Goal: Information Seeking & Learning: Find specific fact

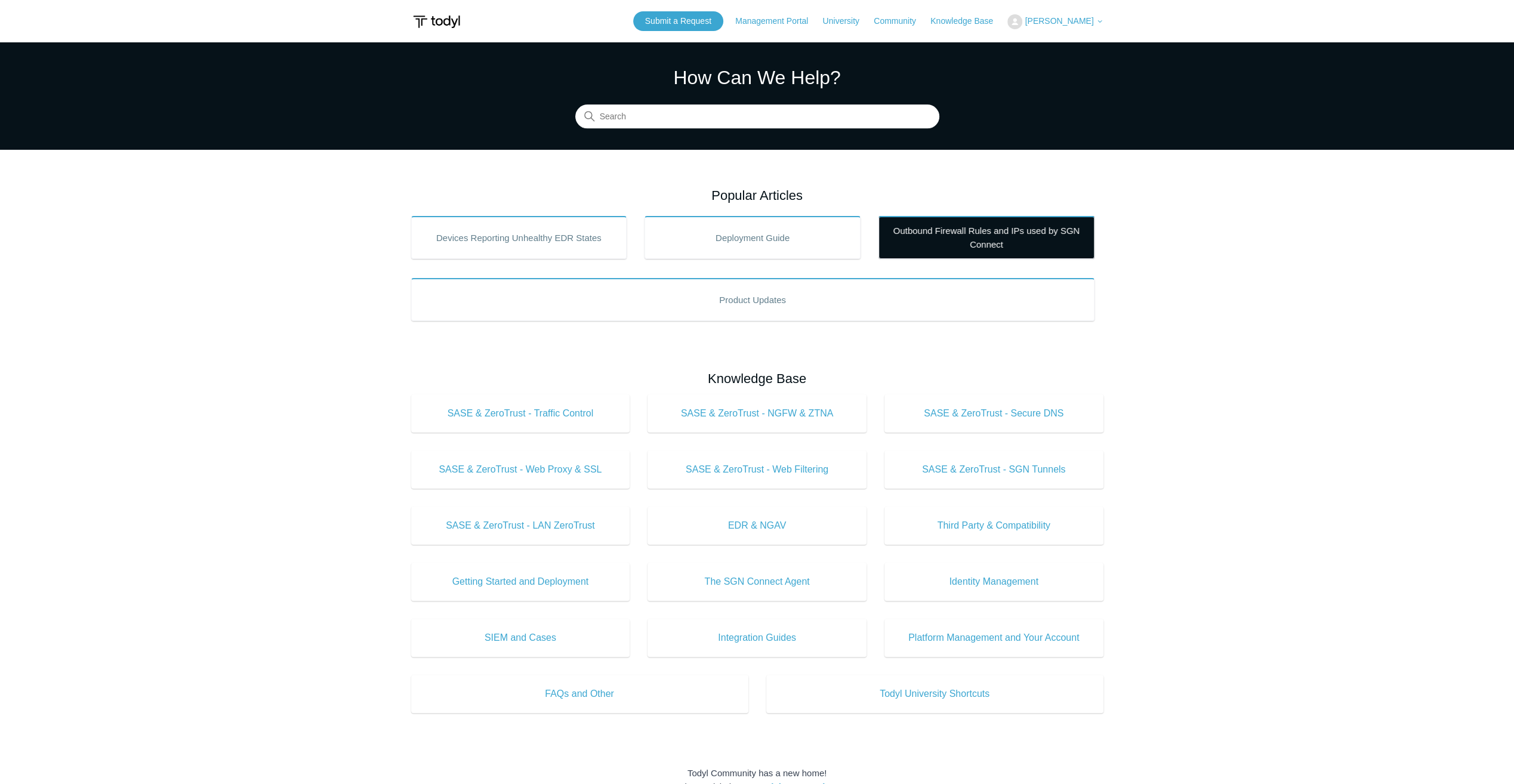
click at [925, 223] on link "Outbound Firewall Rules and IPs used by SGN Connect" at bounding box center [987, 237] width 216 height 43
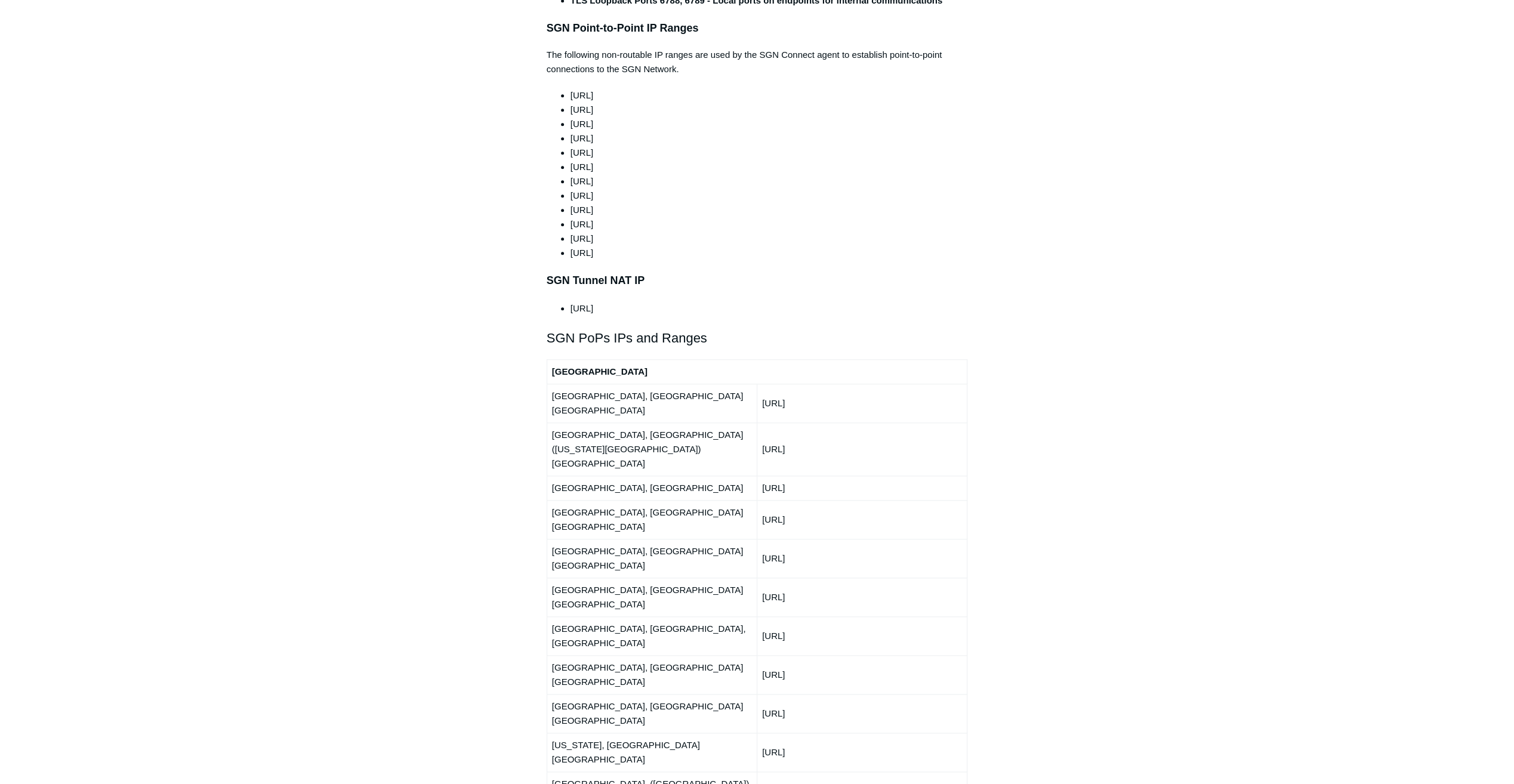
scroll to position [1372, 0]
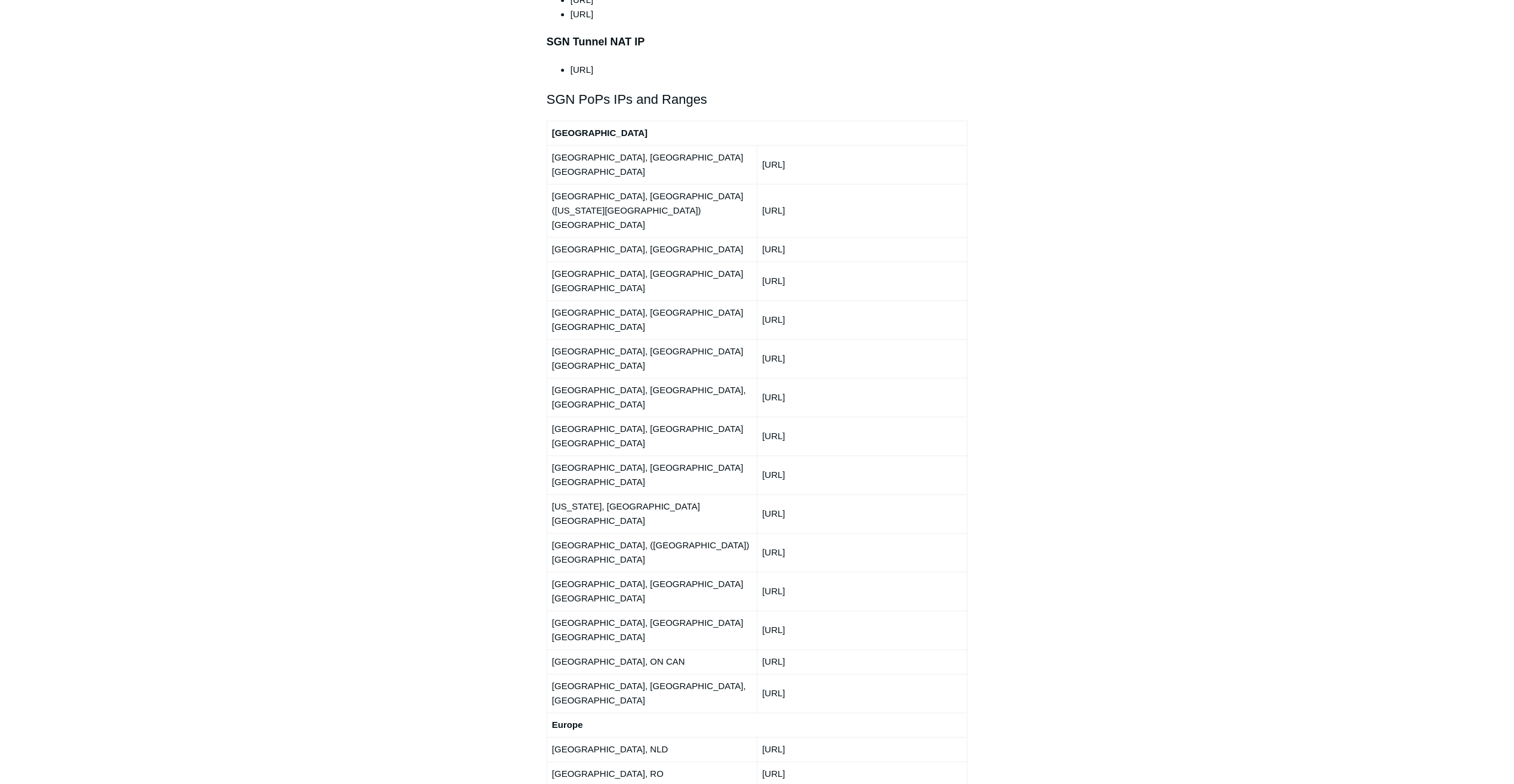
drag, startPoint x: 778, startPoint y: 223, endPoint x: 838, endPoint y: 253, distance: 67.1
click at [838, 253] on tbody "[GEOGRAPHIC_DATA] [GEOGRAPHIC_DATA], [GEOGRAPHIC_DATA] [GEOGRAPHIC_DATA] [URL] …" at bounding box center [757, 722] width 420 height 1203
click at [837, 339] on td "[URL]" at bounding box center [862, 358] width 210 height 39
click at [836, 339] on td "[URL]" at bounding box center [862, 358] width 210 height 39
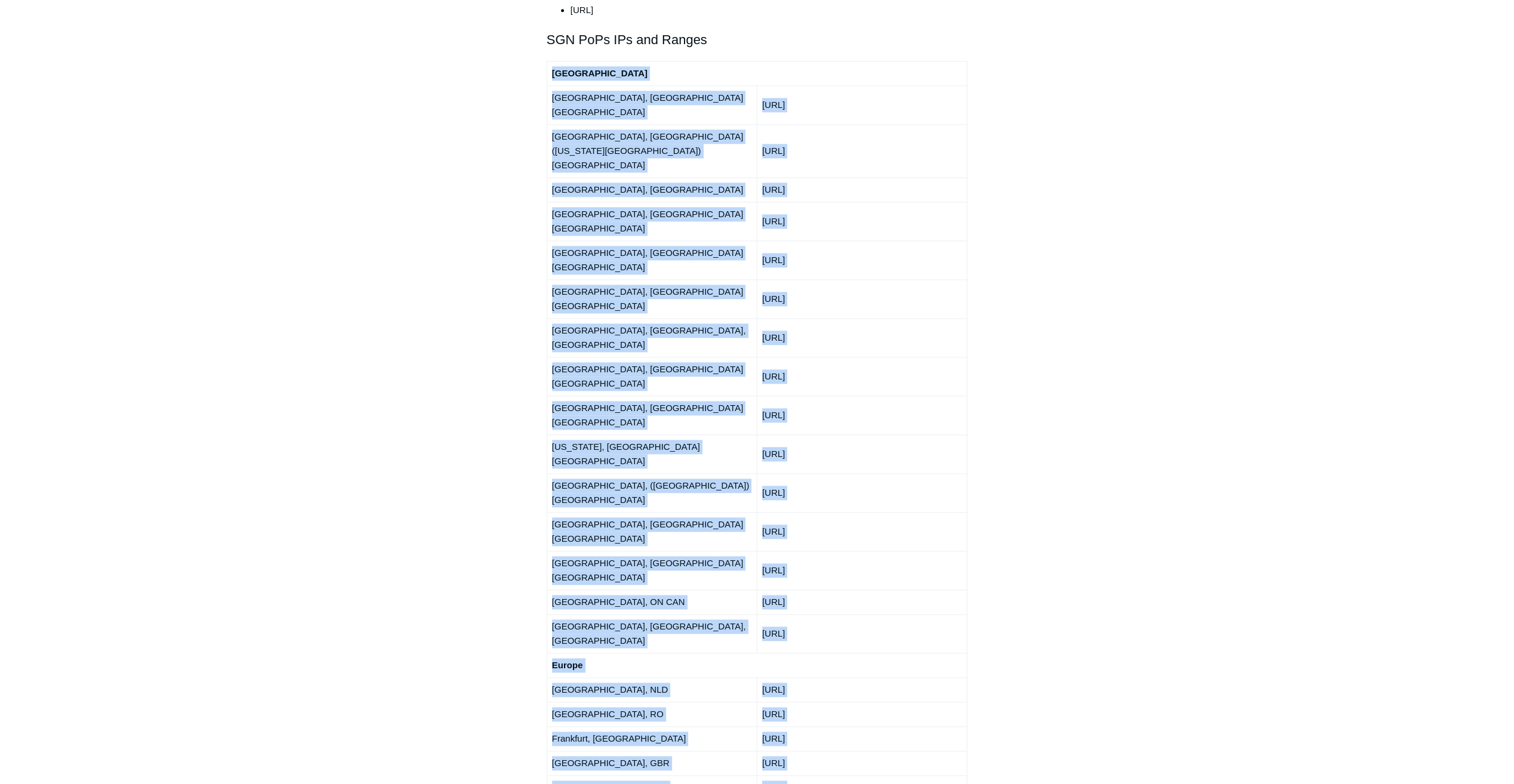
drag, startPoint x: 557, startPoint y: 695, endPoint x: 680, endPoint y: 700, distance: 123.1
click at [680, 700] on article "Outbound Firewall Rules and IPs used by SGN Connect Follow Not yet followed by …" at bounding box center [757, 237] width 457 height 3123
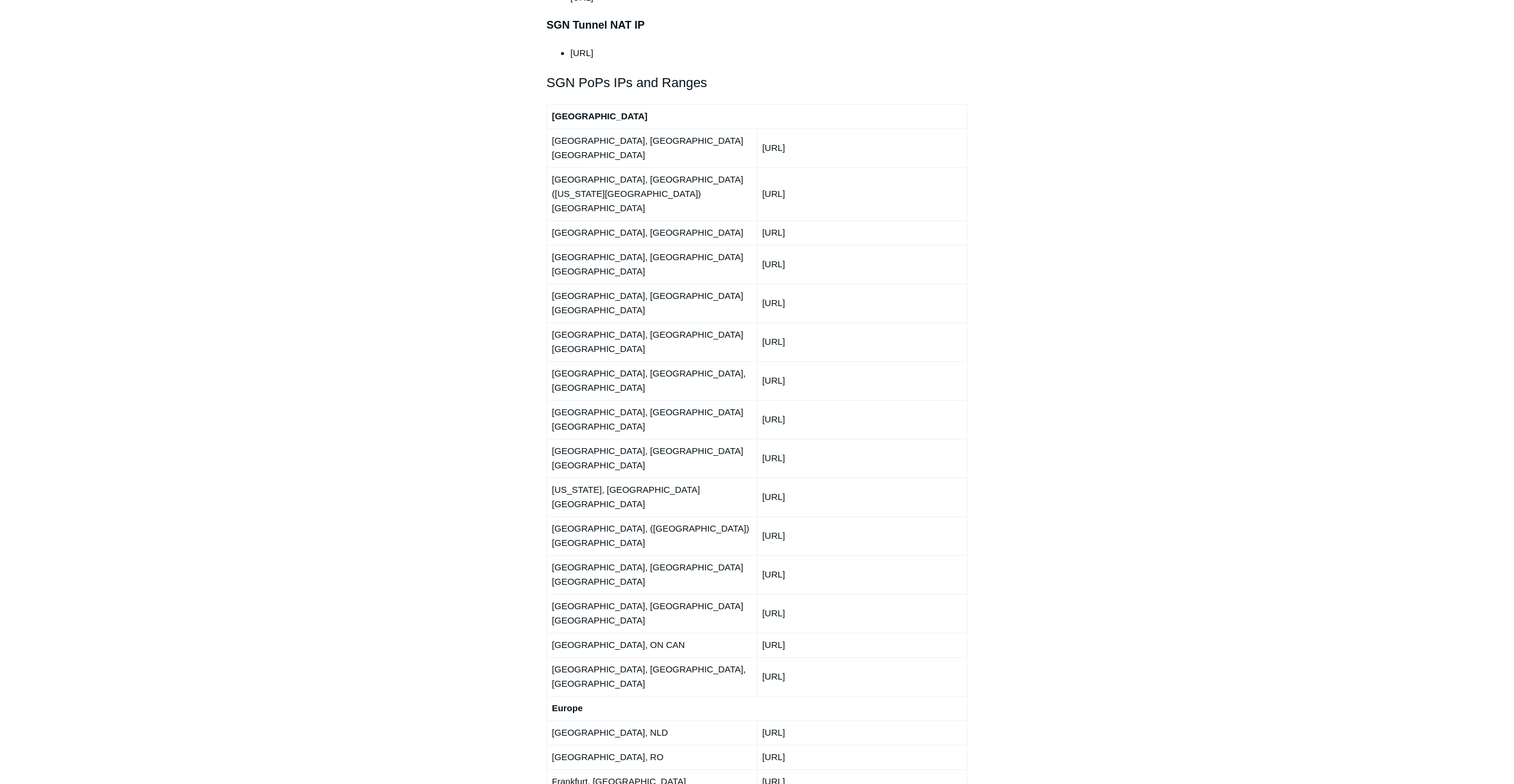
scroll to position [1372, 0]
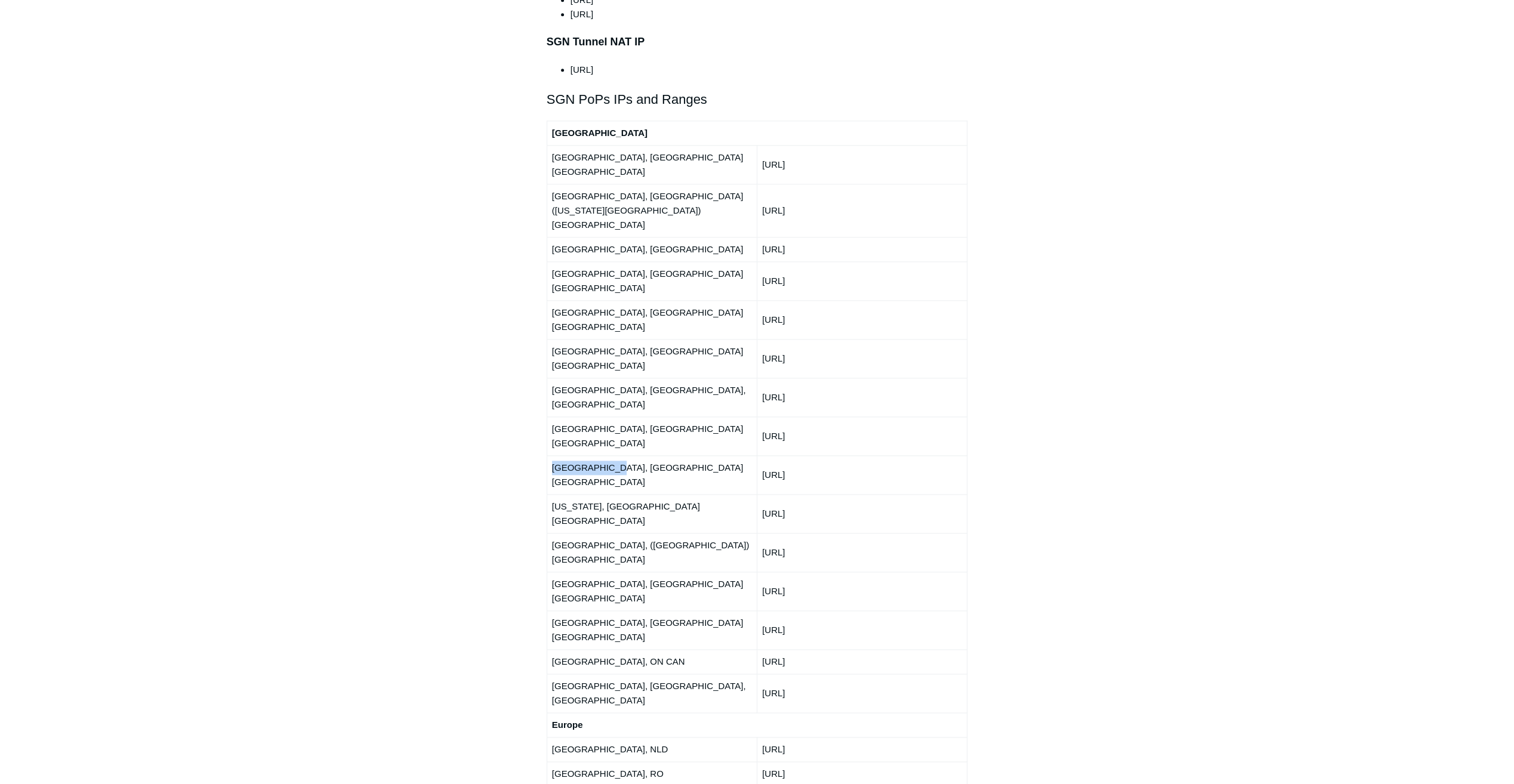
drag, startPoint x: 549, startPoint y: 319, endPoint x: 649, endPoint y: 319, distance: 100.0
click at [649, 455] on td "[GEOGRAPHIC_DATA], [GEOGRAPHIC_DATA] [GEOGRAPHIC_DATA]" at bounding box center [652, 475] width 210 height 39
click at [650, 455] on td "[GEOGRAPHIC_DATA], [GEOGRAPHIC_DATA] [GEOGRAPHIC_DATA]" at bounding box center [652, 475] width 210 height 39
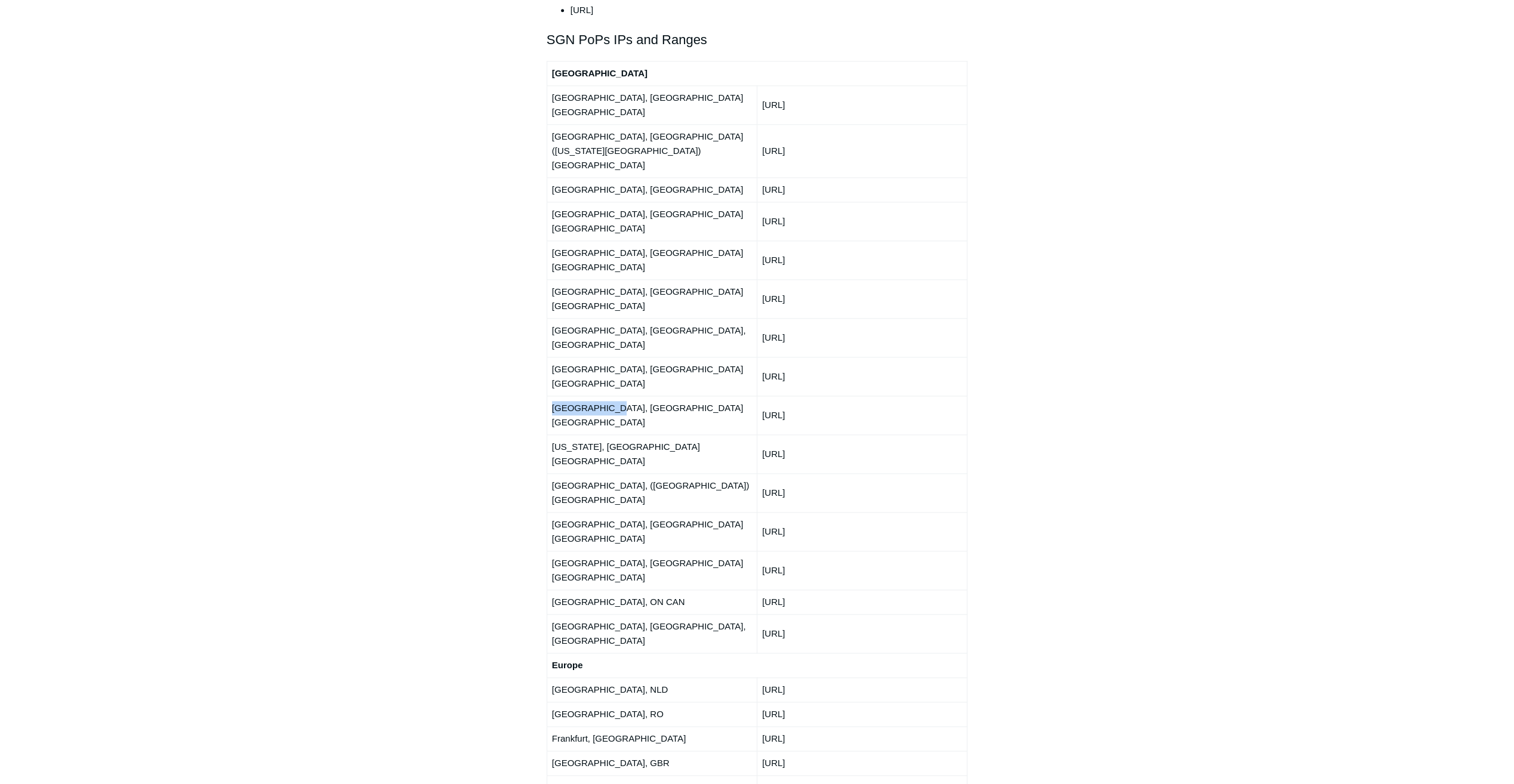
click at [598, 396] on td "[GEOGRAPHIC_DATA], [GEOGRAPHIC_DATA] [GEOGRAPHIC_DATA]" at bounding box center [652, 415] width 210 height 39
click at [642, 396] on td "[GEOGRAPHIC_DATA], [GEOGRAPHIC_DATA] [GEOGRAPHIC_DATA]" at bounding box center [652, 415] width 210 height 39
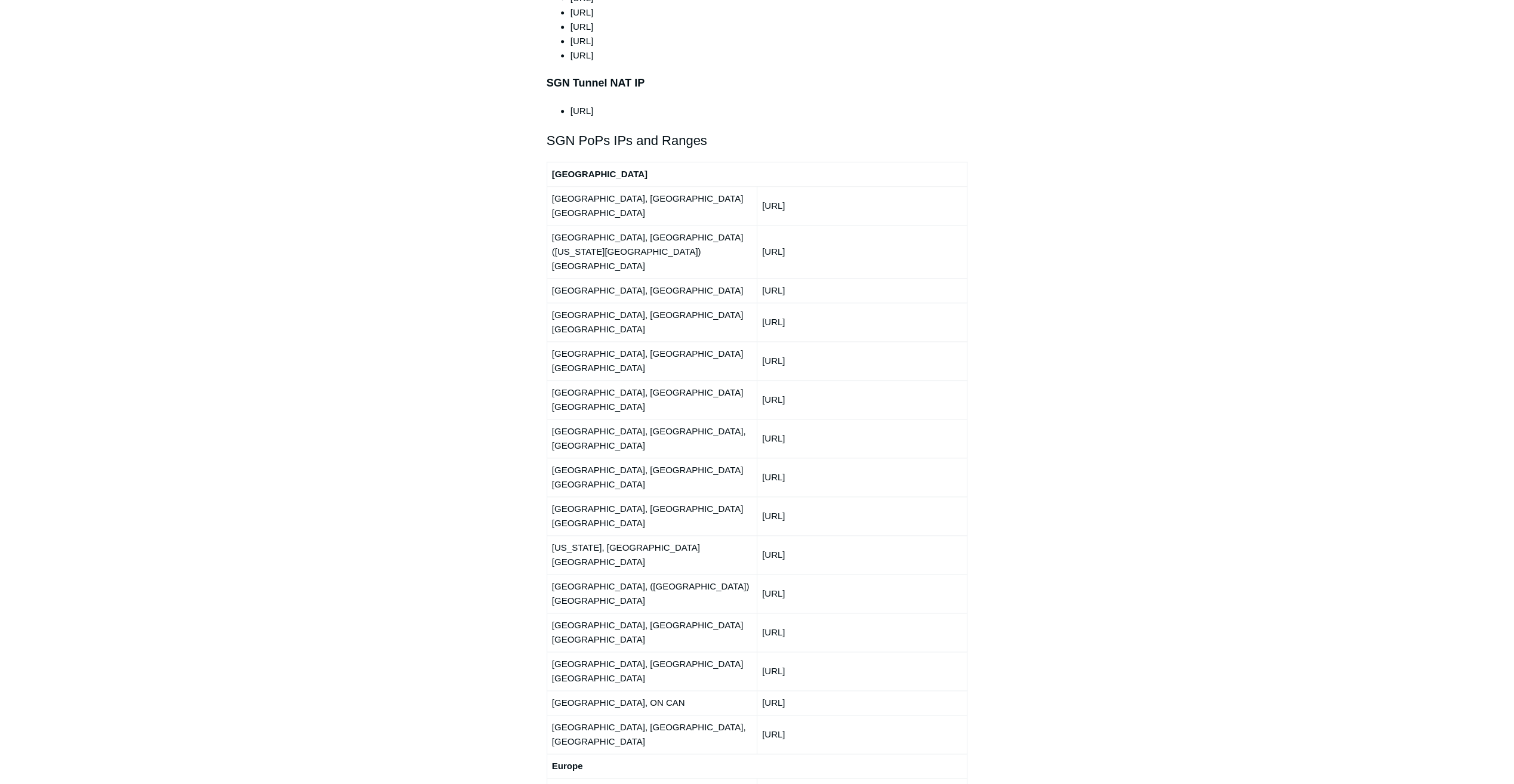
scroll to position [1312, 0]
